Goal: Information Seeking & Learning: Understand process/instructions

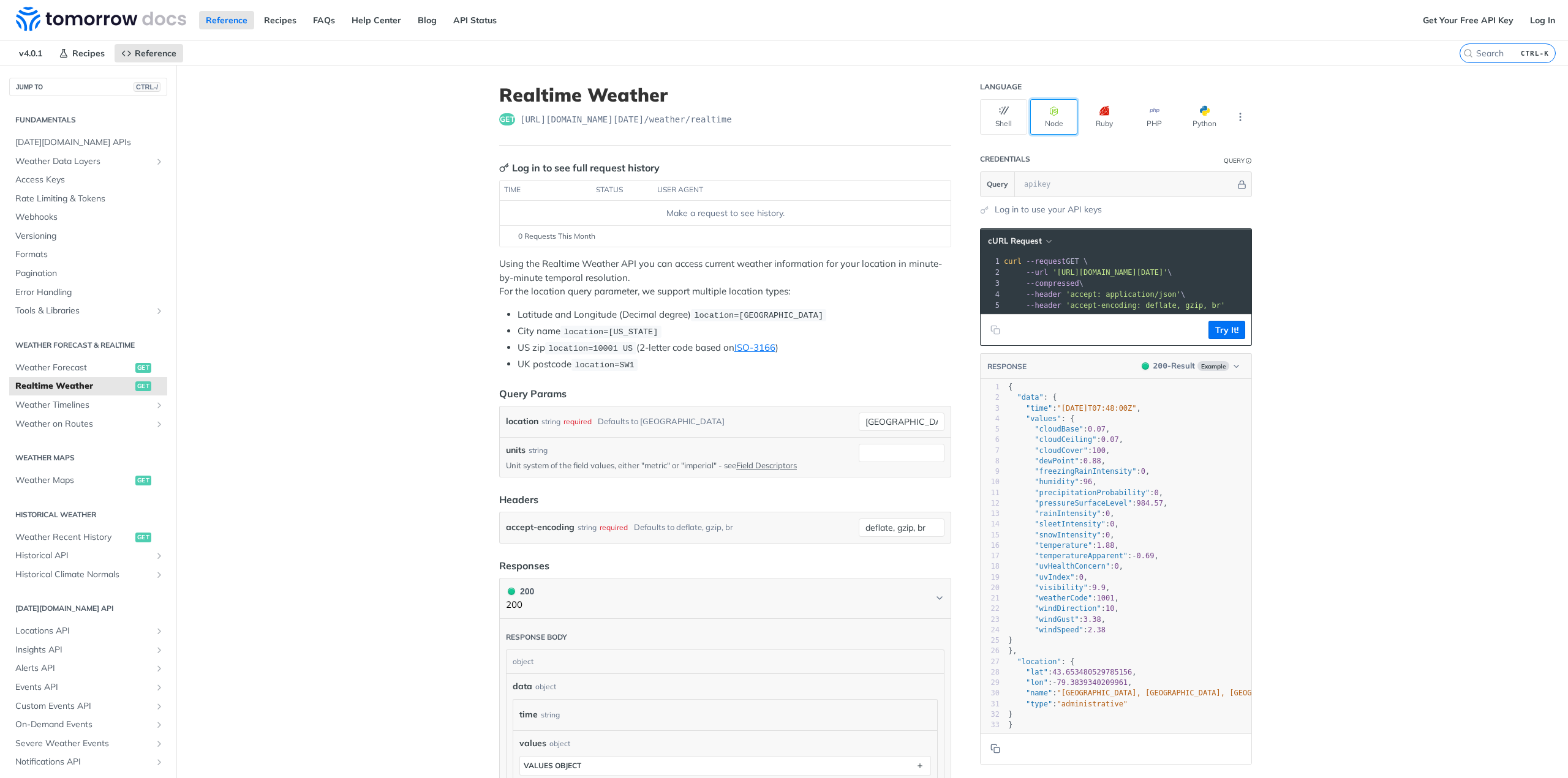
click at [1055, 112] on button "Node" at bounding box center [1054, 116] width 47 height 35
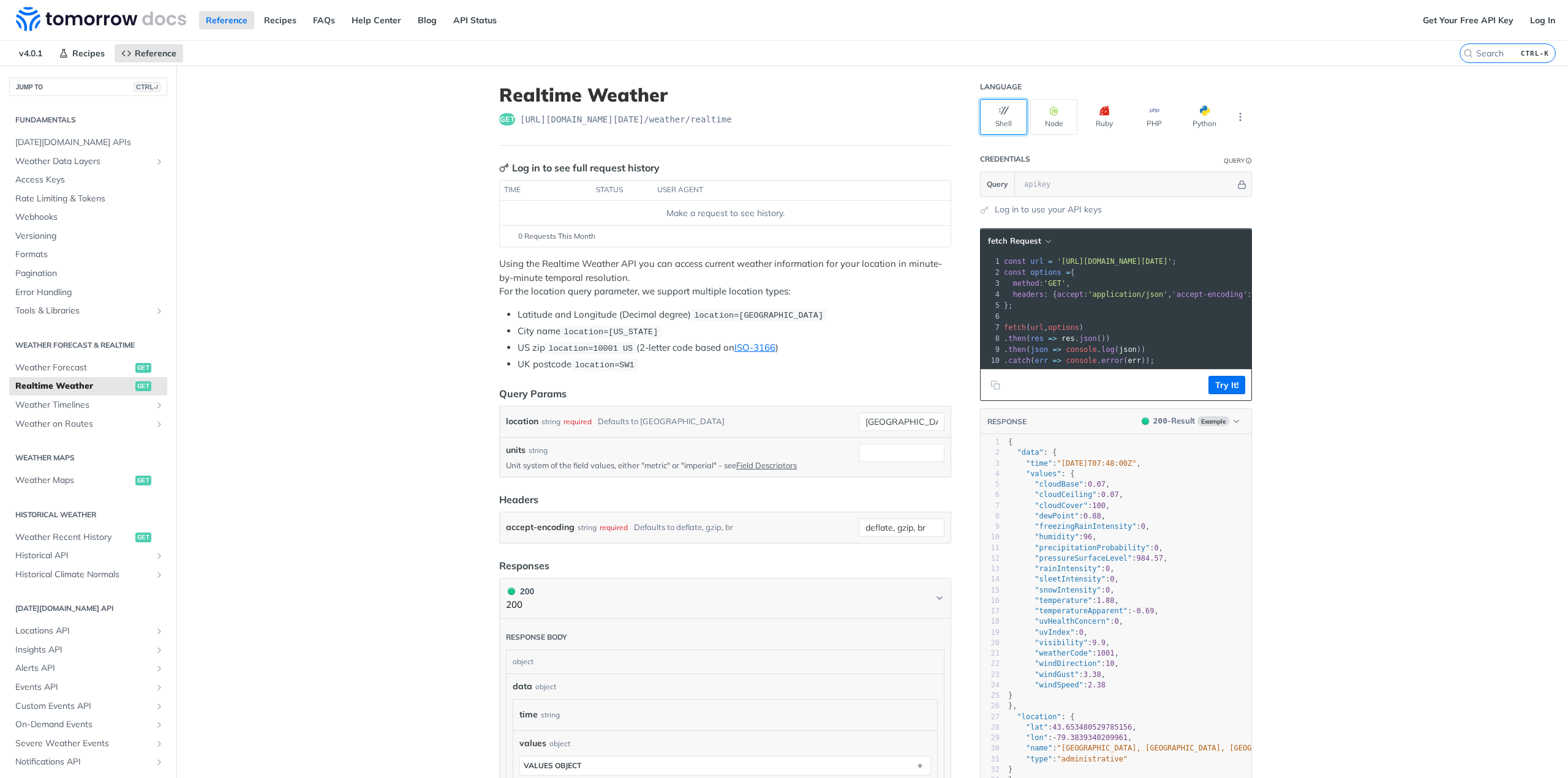
click at [1001, 116] on button "Shell" at bounding box center [1004, 116] width 47 height 35
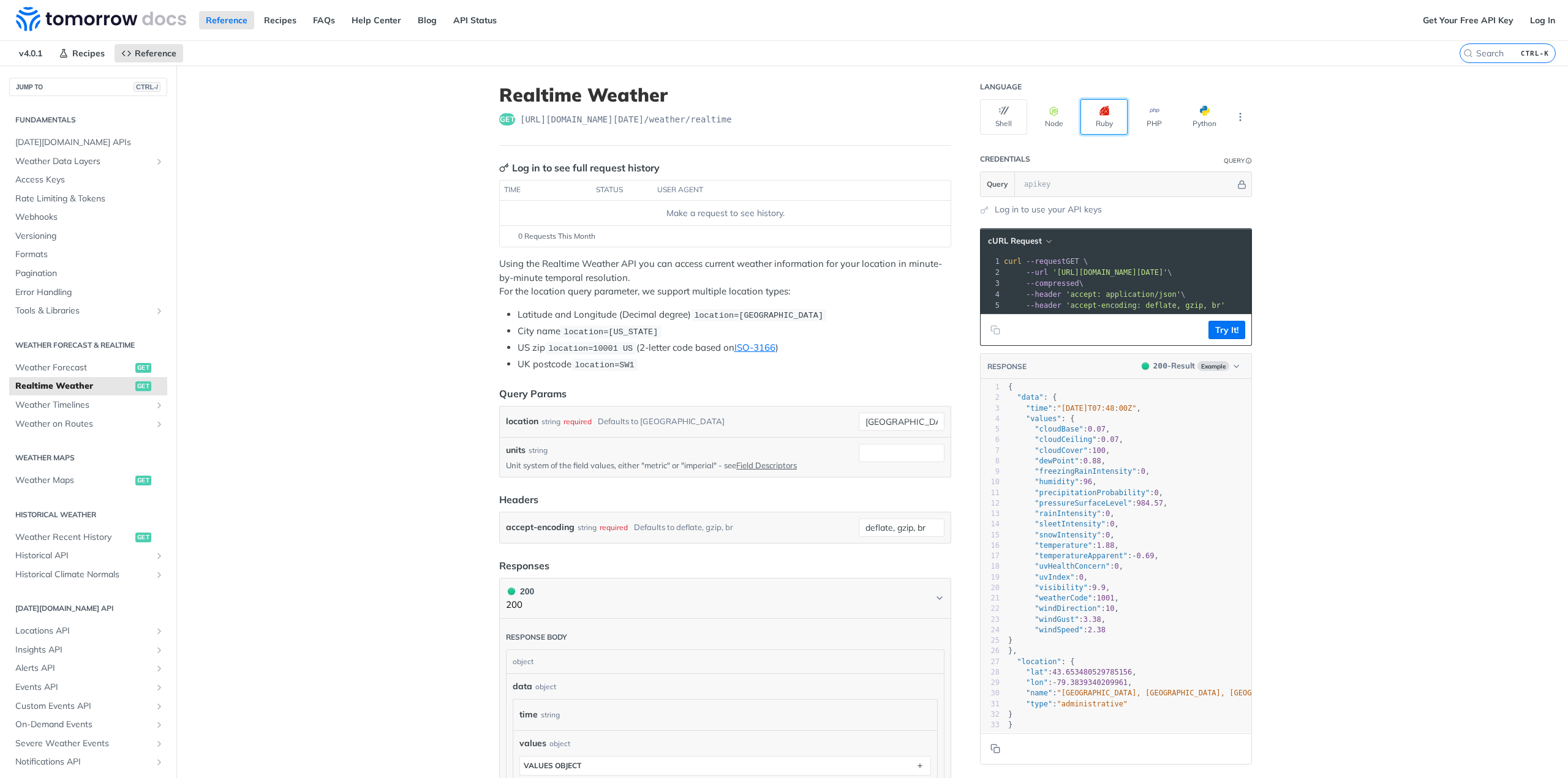
click at [1099, 114] on icon "button" at bounding box center [1104, 111] width 10 height 10
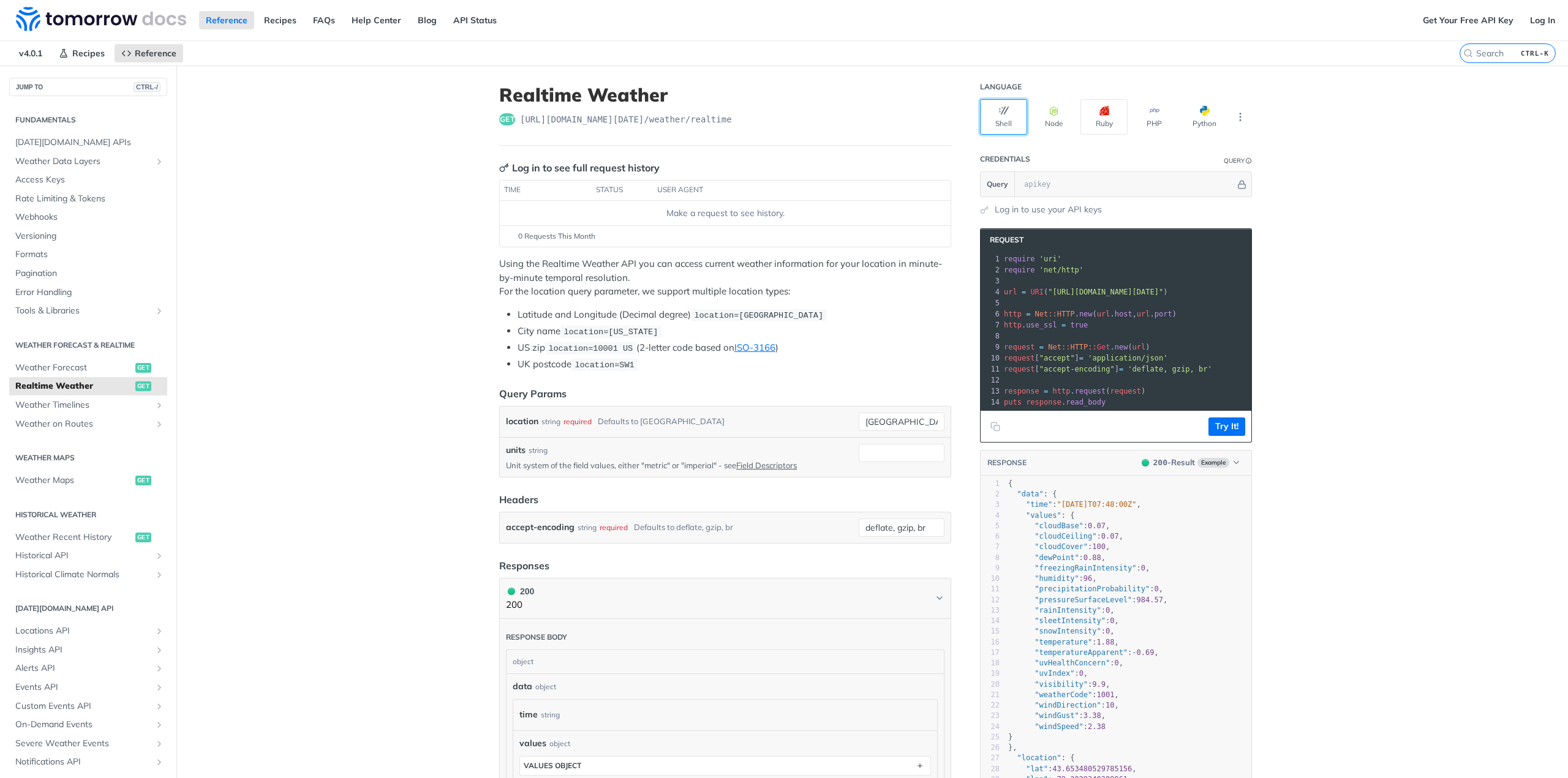
click at [1010, 114] on button "Shell" at bounding box center [1004, 116] width 47 height 35
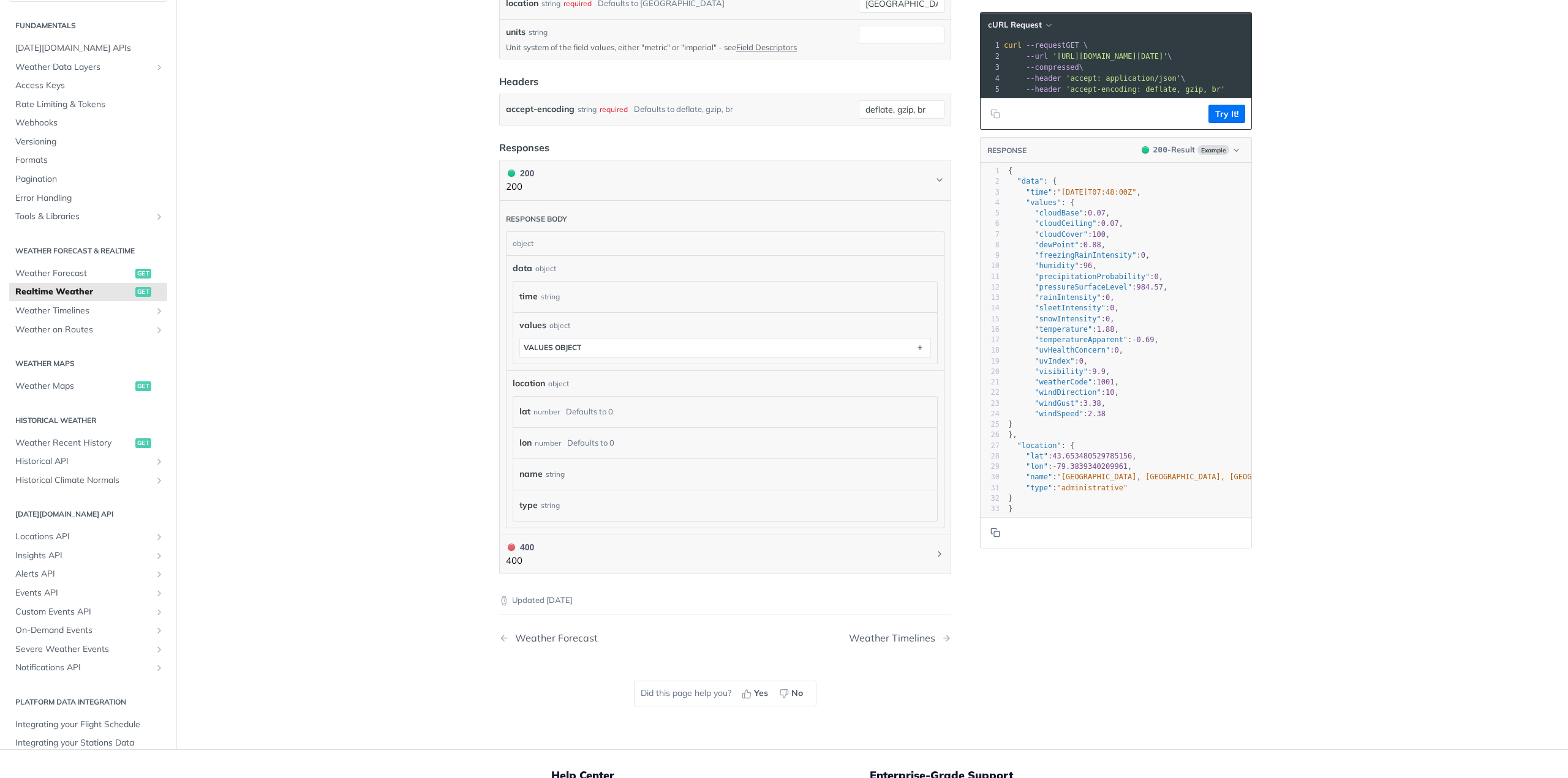
scroll to position [429, 0]
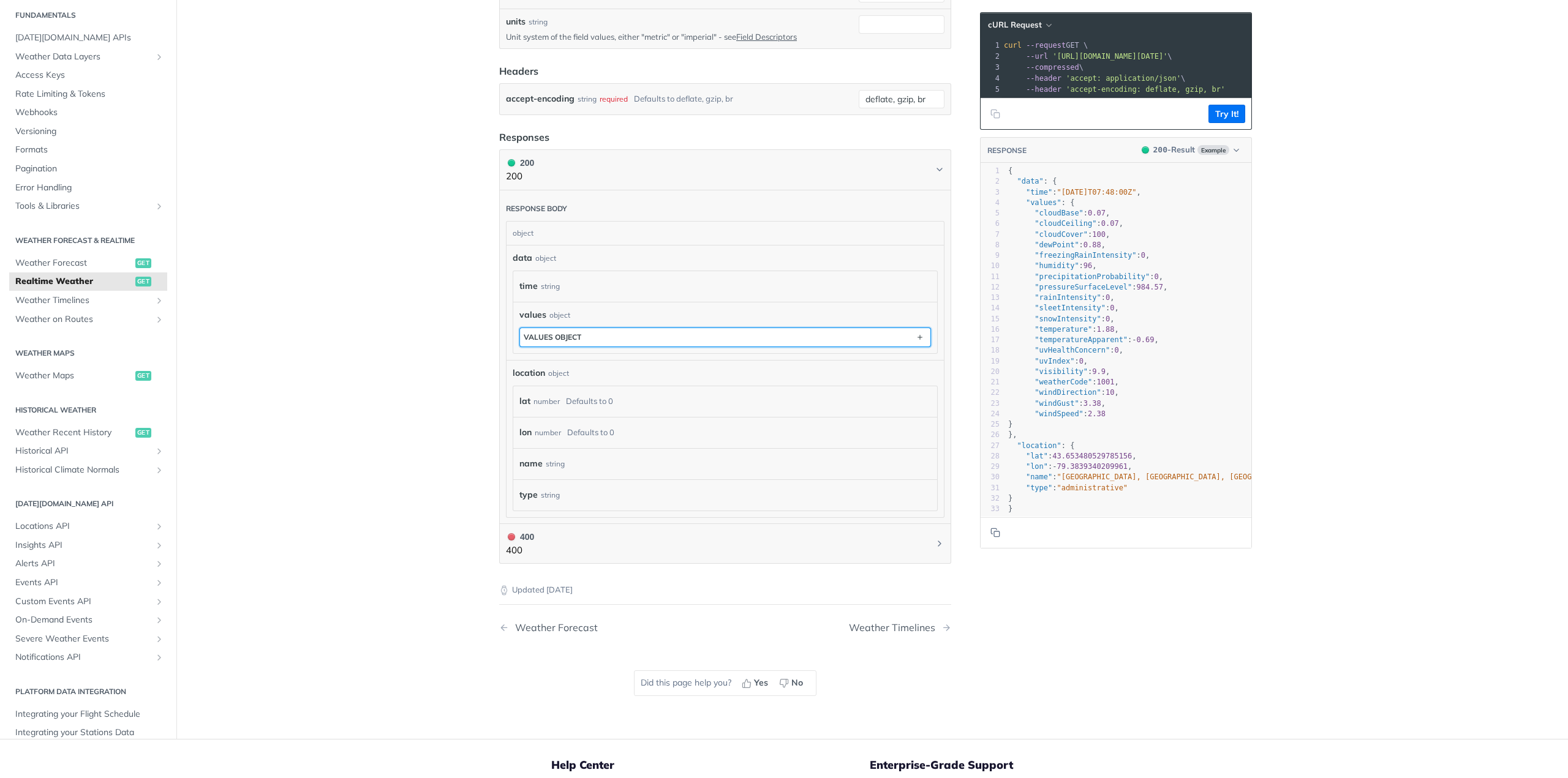
click at [531, 338] on div "values object" at bounding box center [552, 337] width 57 height 9
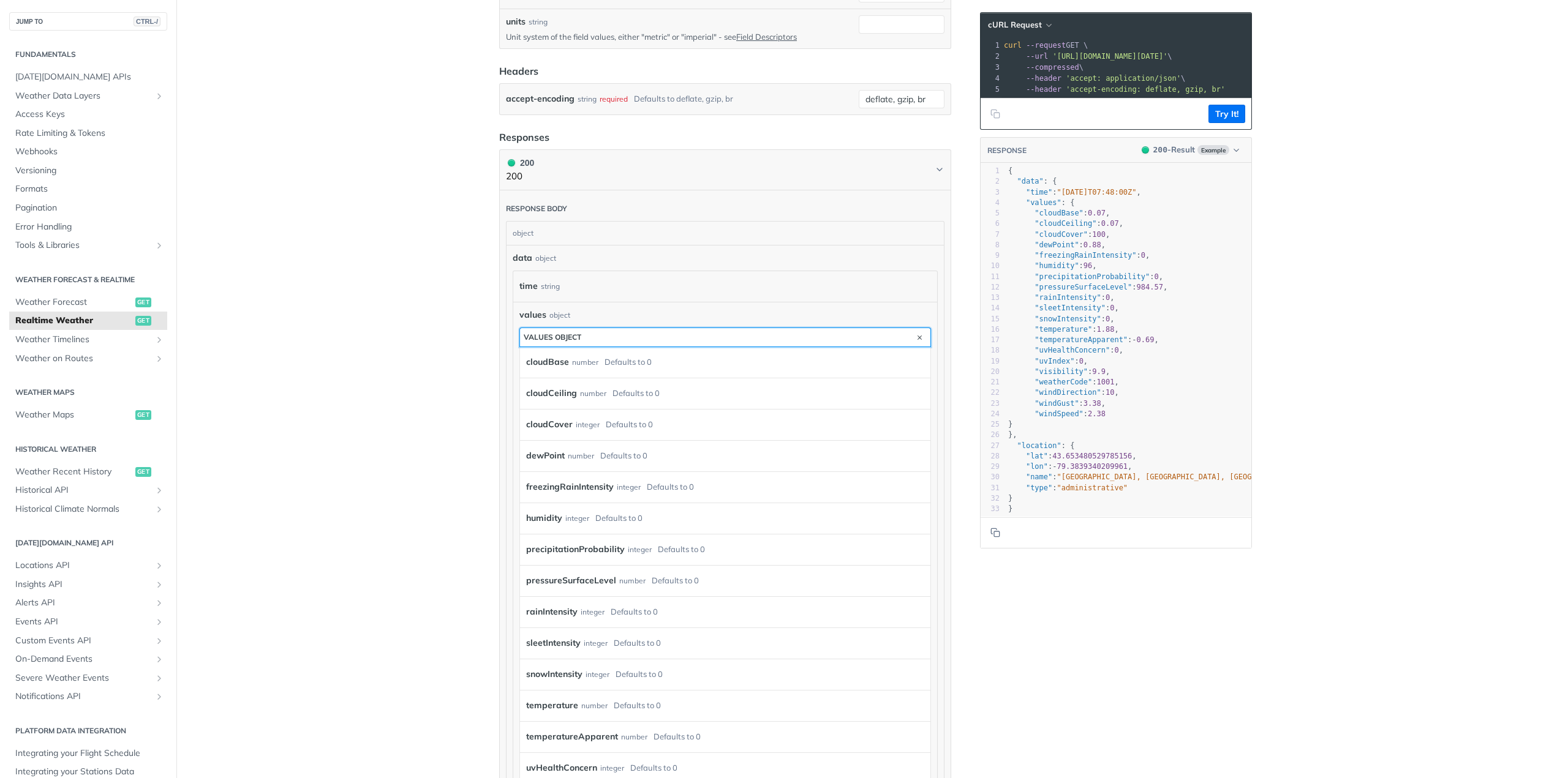
click at [531, 336] on div "values object" at bounding box center [552, 337] width 57 height 9
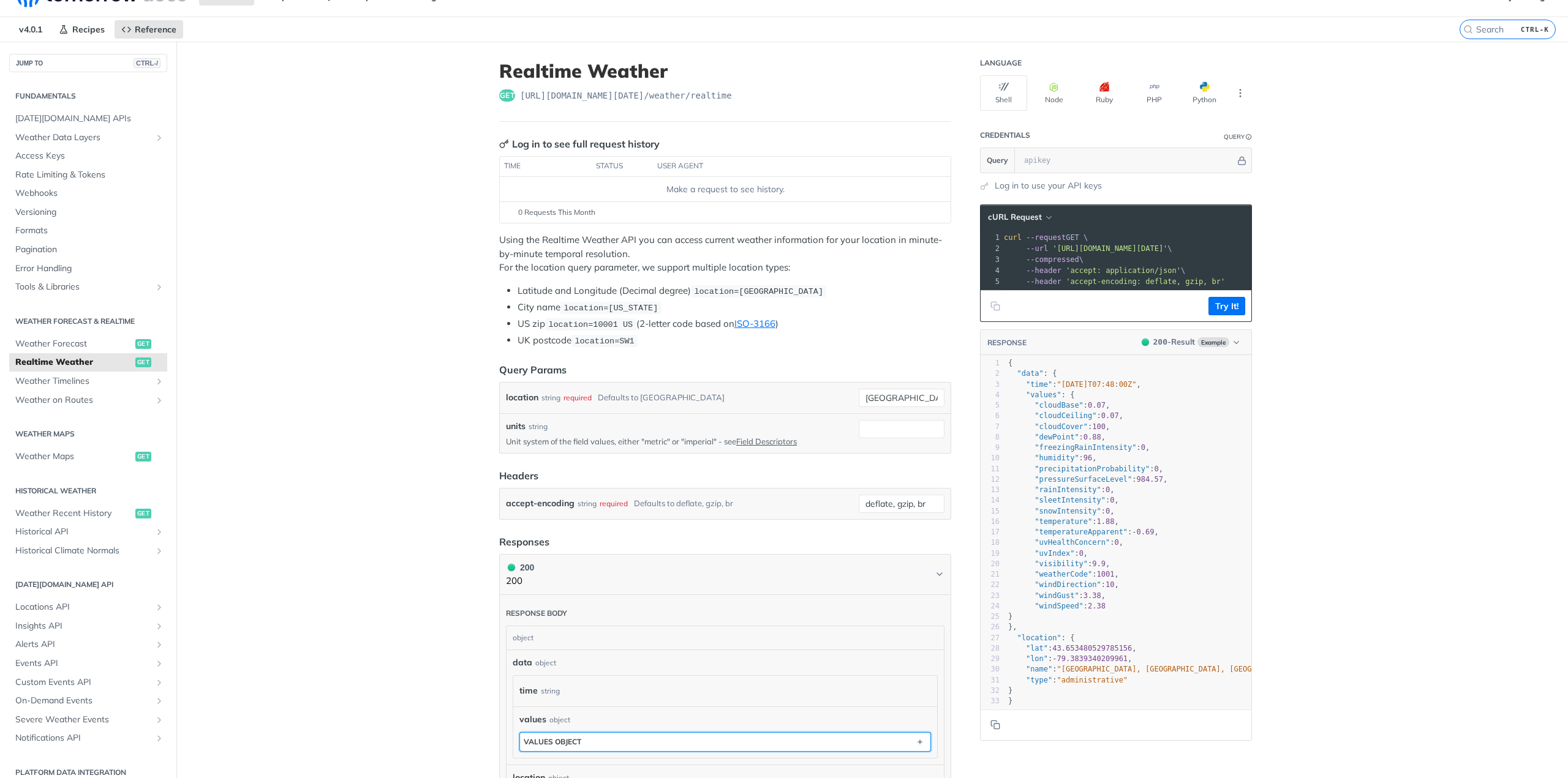
scroll to position [0, 0]
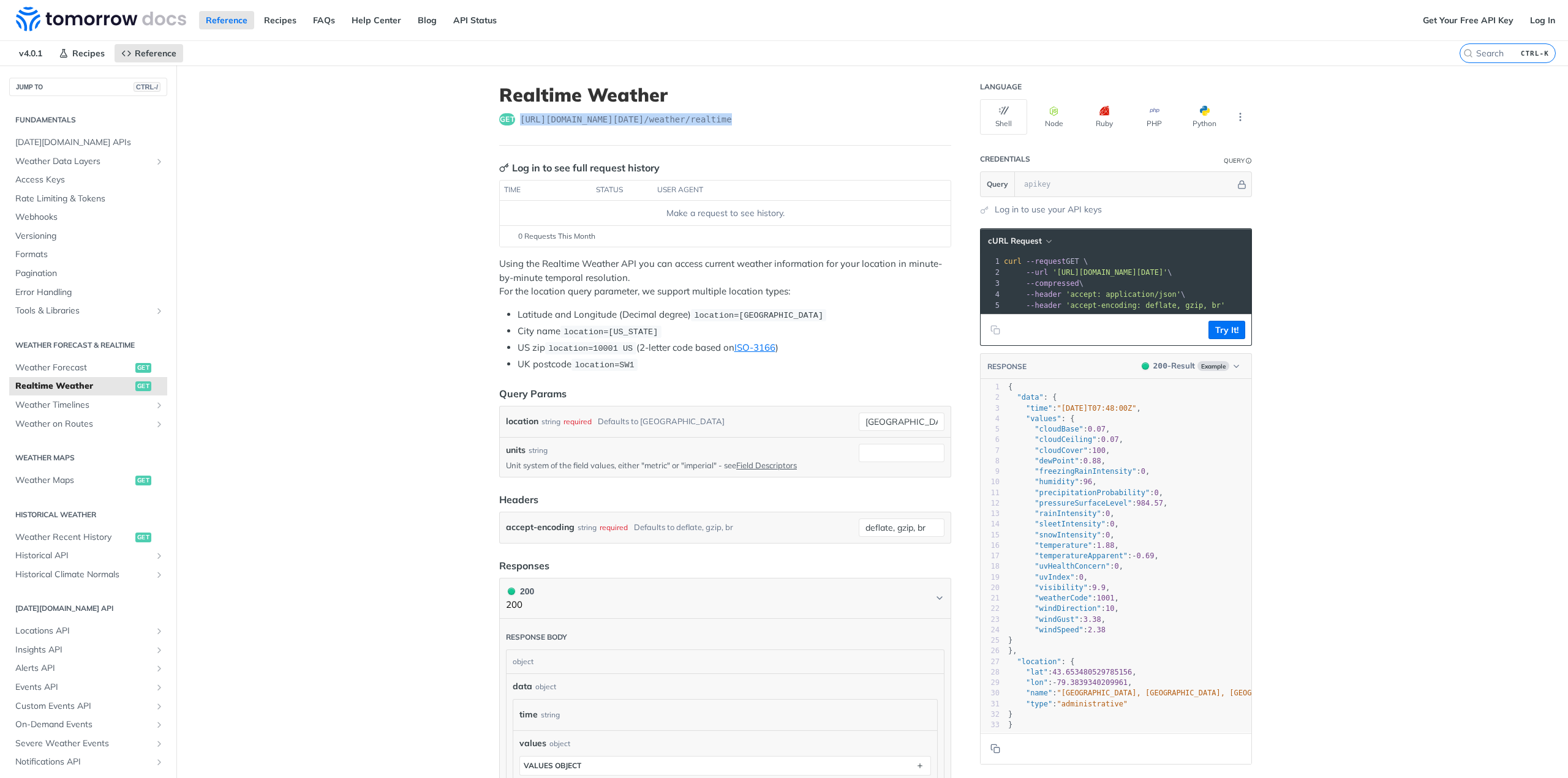
drag, startPoint x: 726, startPoint y: 119, endPoint x: 514, endPoint y: 121, distance: 212.0
click at [514, 121] on div "get [URL][DOMAIN_NAME][DATE] /weather/realtime" at bounding box center [725, 120] width 452 height 13
copy span "[URL][DOMAIN_NAME][DATE] /weather/realtime"
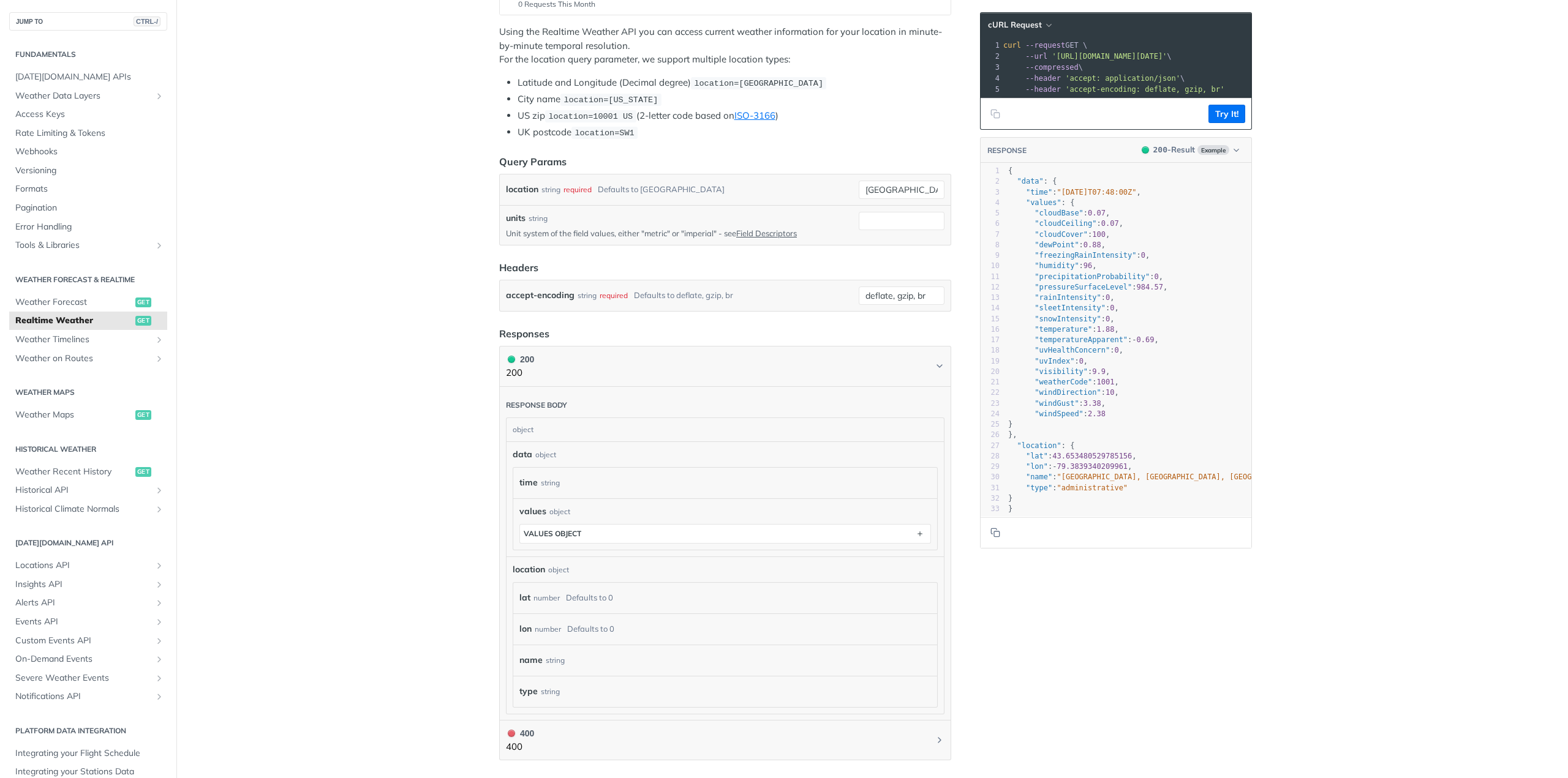
scroll to position [429, 0]
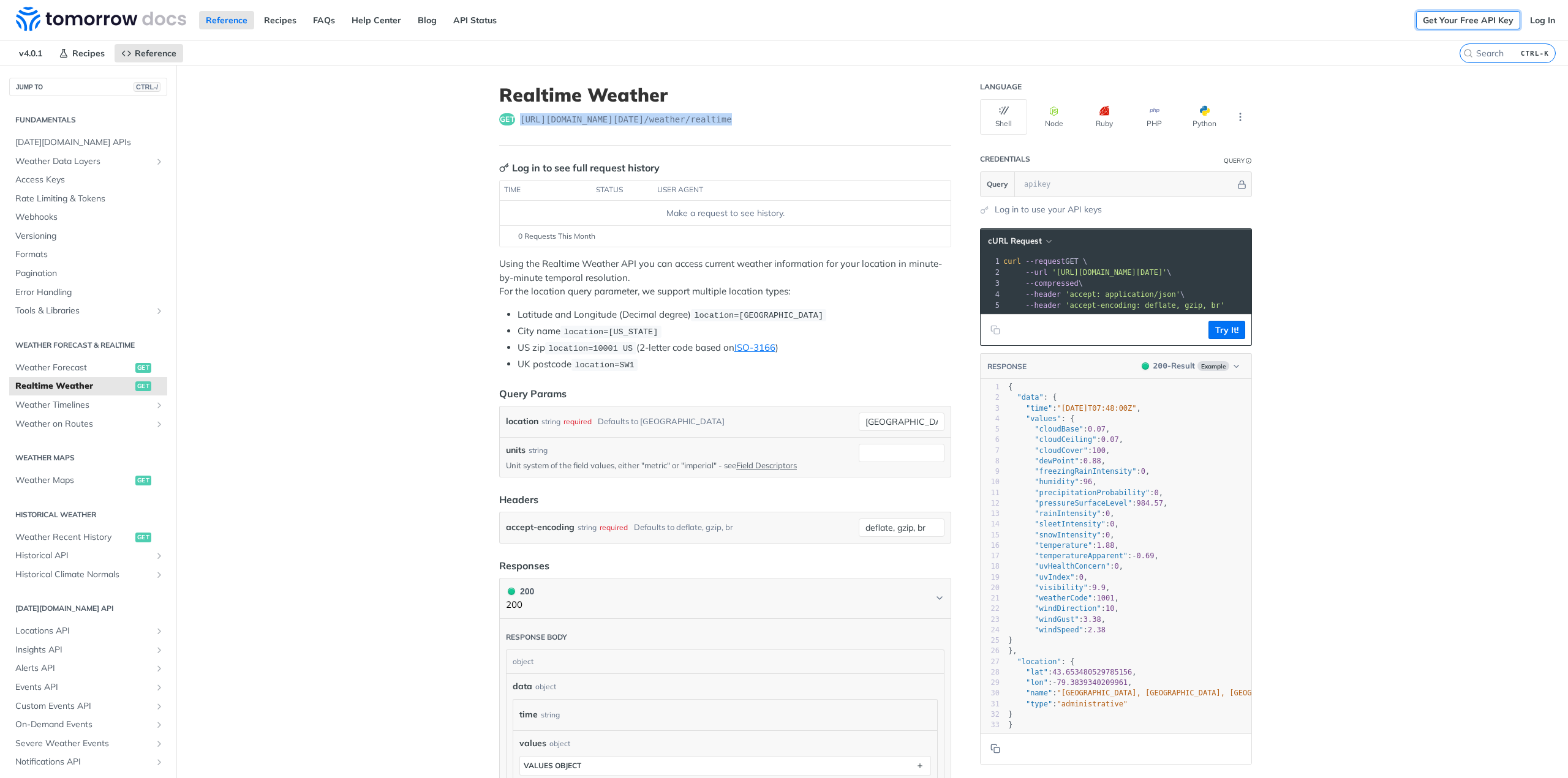
click at [1474, 17] on link "Get Your Free API Key" at bounding box center [1468, 20] width 104 height 18
